Goal: Information Seeking & Learning: Learn about a topic

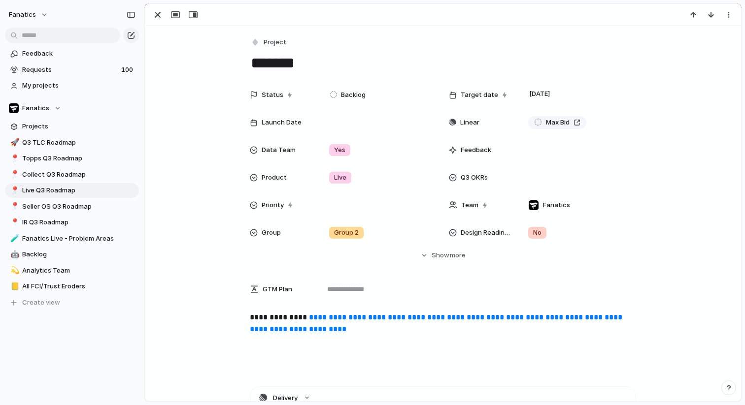
click at [150, 10] on div at bounding box center [174, 14] width 53 height 13
click at [162, 13] on div "button" at bounding box center [158, 15] width 12 height 12
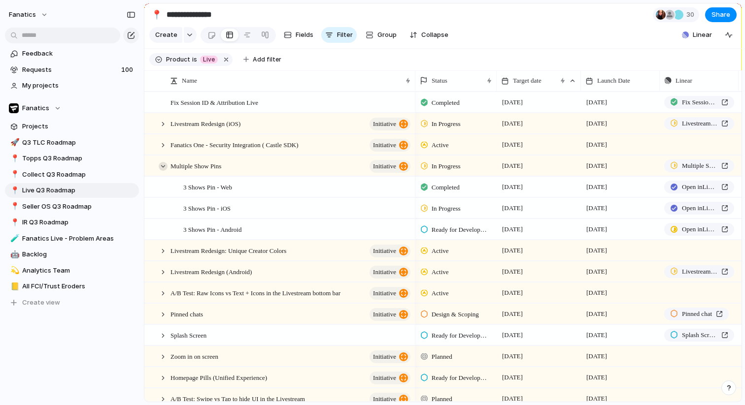
click at [165, 165] on div at bounding box center [163, 166] width 9 height 9
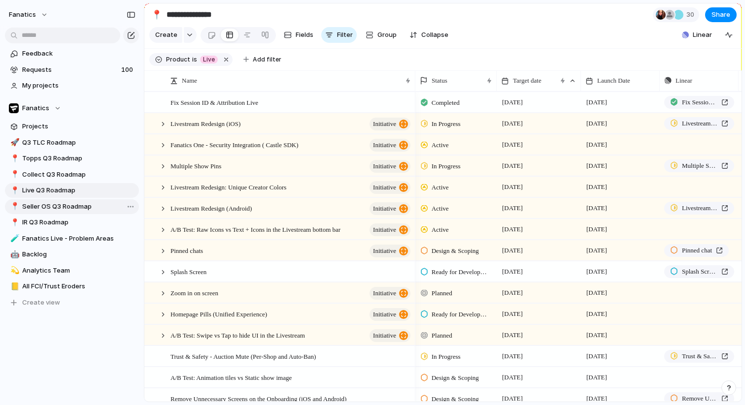
click at [74, 209] on span "Seller OS Q3 Roadmap" at bounding box center [78, 207] width 113 height 10
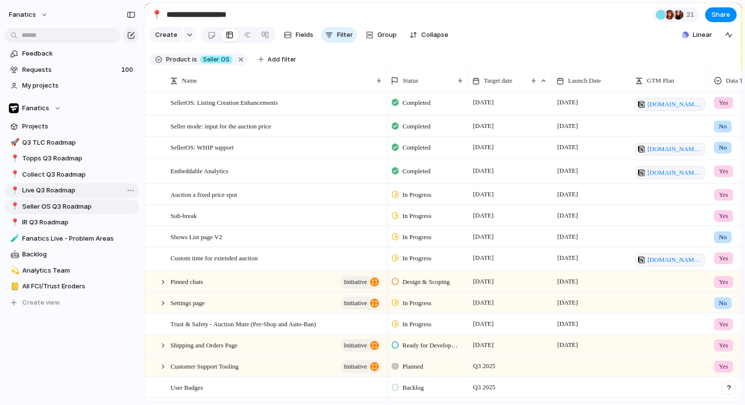
click at [57, 191] on span "Live Q3 Roadmap" at bounding box center [78, 191] width 113 height 10
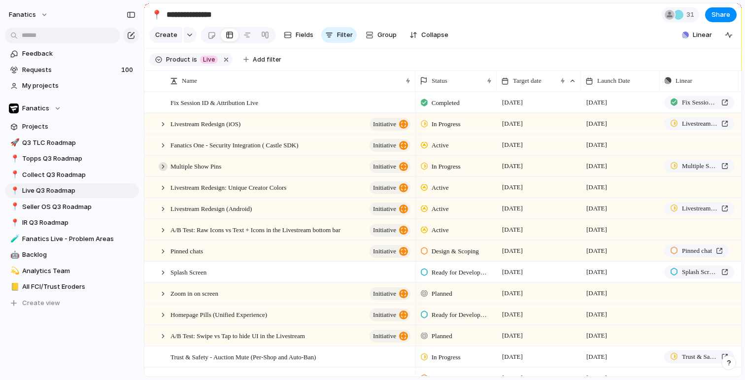
click at [161, 165] on div at bounding box center [163, 166] width 9 height 9
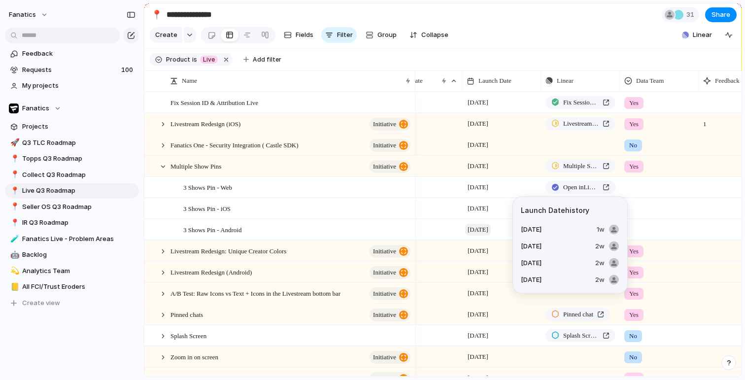
scroll to position [0, 142]
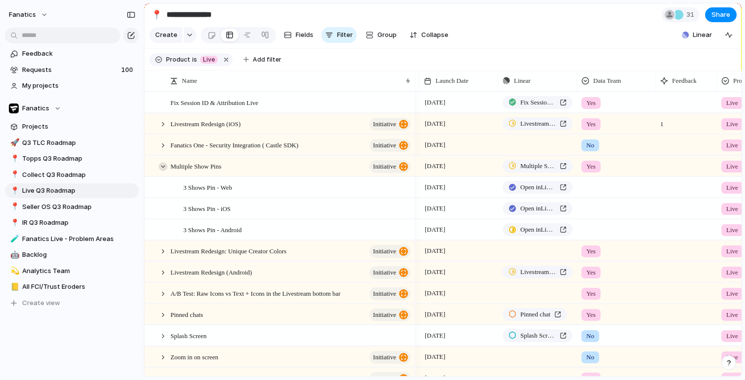
click at [162, 166] on div at bounding box center [163, 166] width 9 height 9
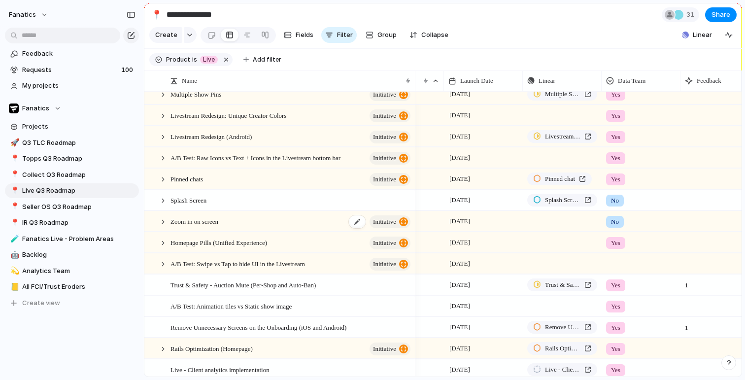
scroll to position [71, 0]
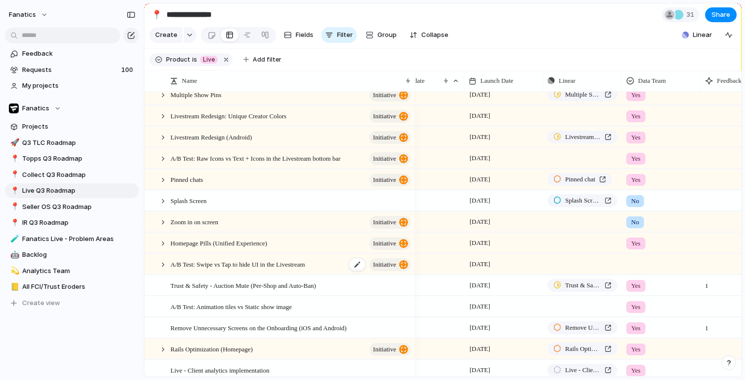
click at [299, 272] on div "A/B Test: Swipe vs Tap to hide UI in the Livestream initiative" at bounding box center [290, 264] width 241 height 20
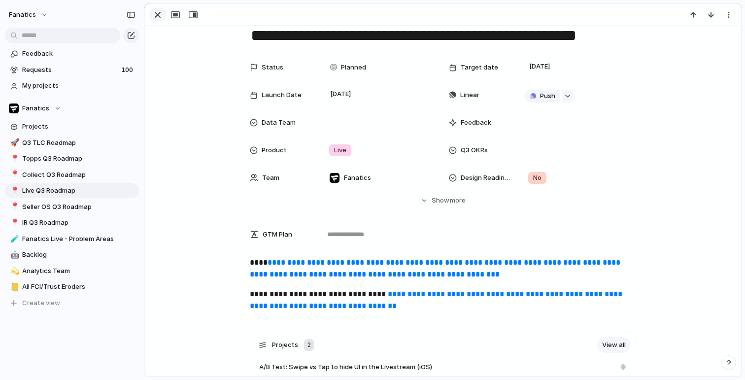
click at [160, 18] on div "button" at bounding box center [158, 15] width 12 height 12
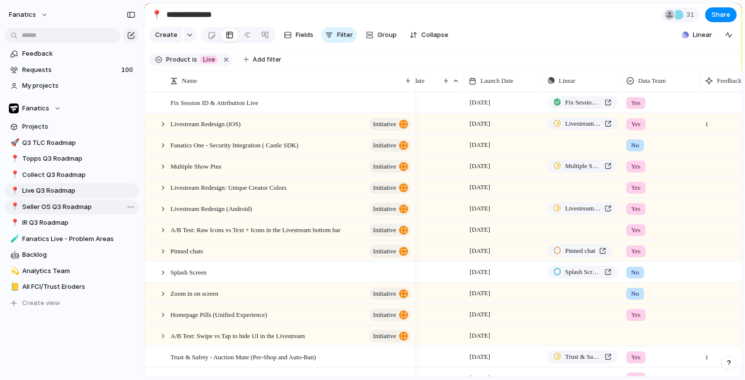
click at [71, 207] on span "Seller OS Q3 Roadmap" at bounding box center [78, 207] width 113 height 10
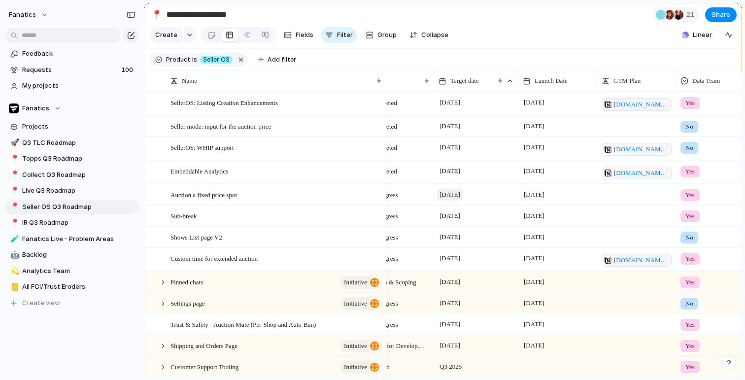
scroll to position [0, 35]
click at [33, 191] on span "Live Q3 Roadmap" at bounding box center [78, 191] width 113 height 10
type input "**********"
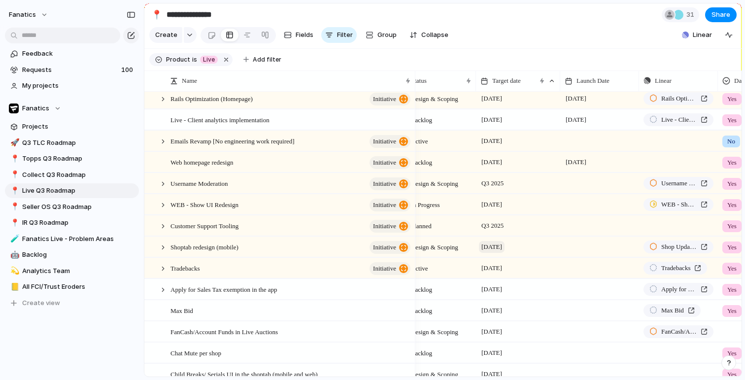
scroll to position [0, 8]
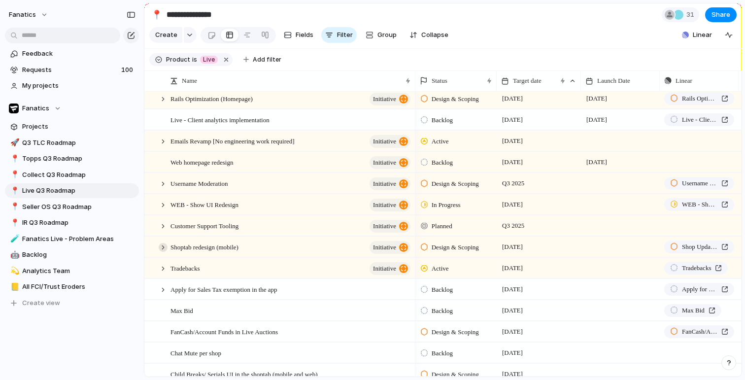
click at [163, 245] on div at bounding box center [163, 247] width 9 height 9
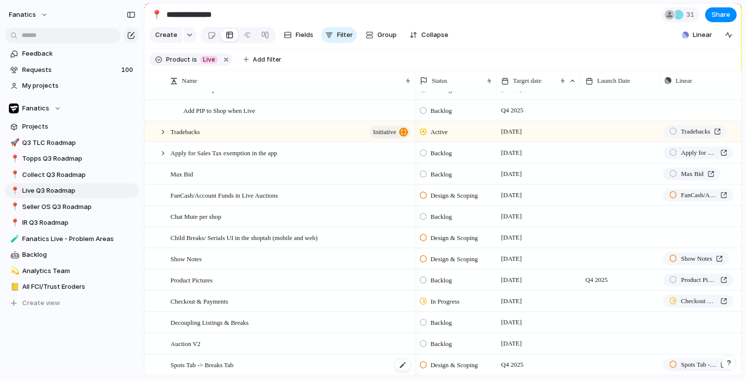
scroll to position [0, 1]
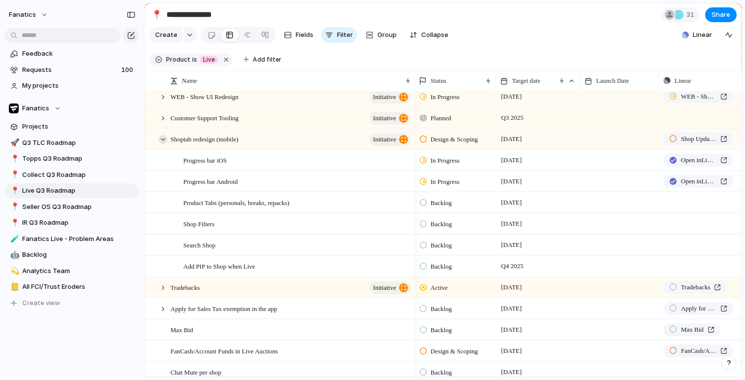
click at [164, 141] on div at bounding box center [163, 139] width 9 height 9
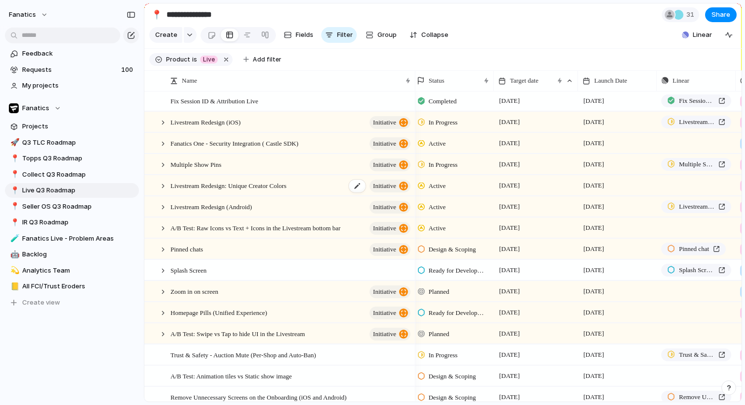
scroll to position [1, 0]
